Goal: Find specific page/section: Find specific page/section

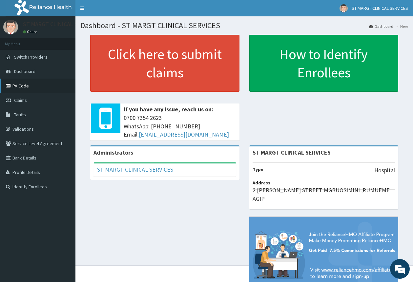
click at [16, 84] on link "PA Code" at bounding box center [37, 86] width 75 height 14
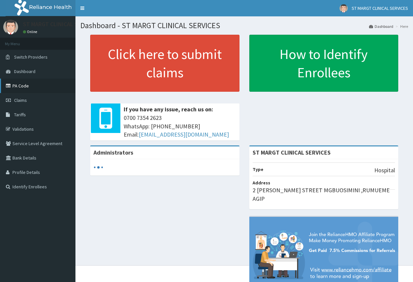
click at [25, 85] on link "PA Code" at bounding box center [37, 86] width 75 height 14
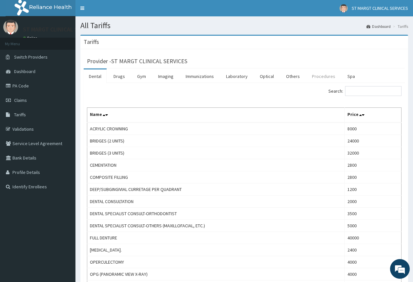
click at [317, 79] on link "Procedures" at bounding box center [324, 77] width 34 height 14
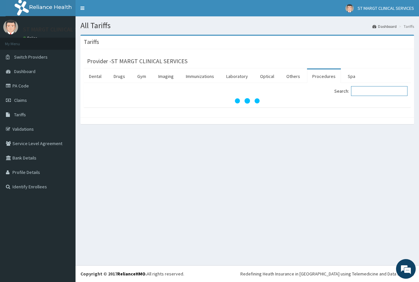
click at [372, 93] on input "Search:" at bounding box center [379, 91] width 56 height 10
type input "s"
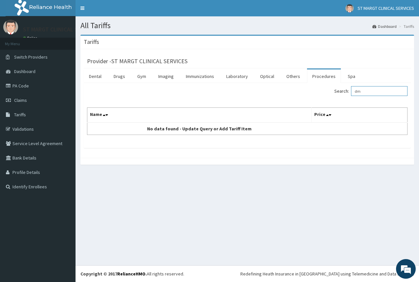
type input "d"
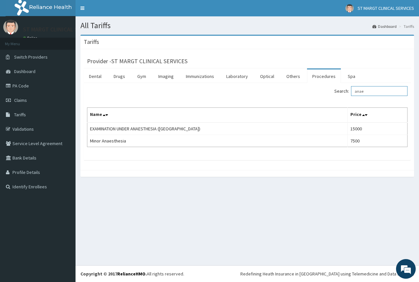
click at [378, 93] on input "anae" at bounding box center [379, 91] width 56 height 10
type input "a"
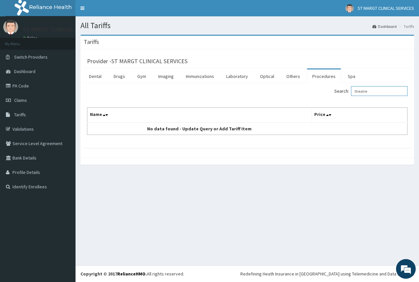
type input "theatre"
click at [26, 129] on link "Validations" at bounding box center [37, 129] width 75 height 14
